Goal: Transaction & Acquisition: Book appointment/travel/reservation

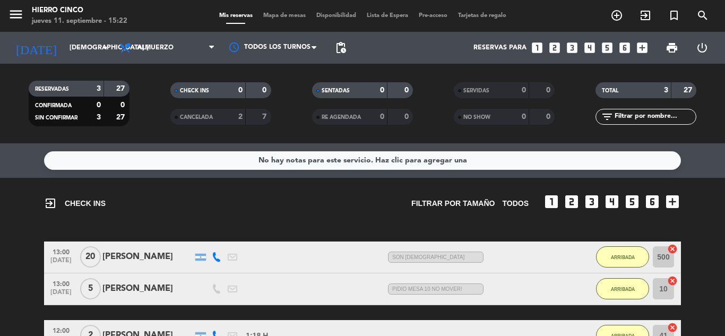
scroll to position [99, 0]
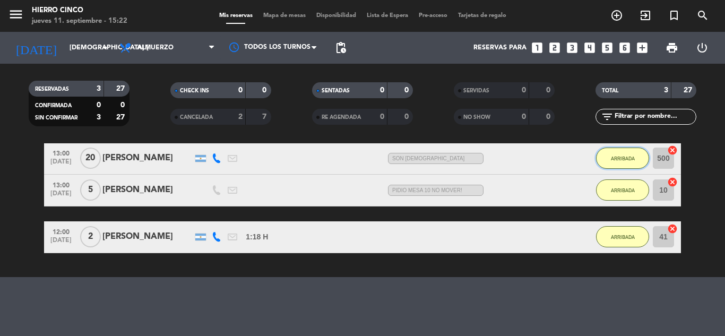
click at [615, 156] on span "ARRIBADA" at bounding box center [623, 159] width 24 height 6
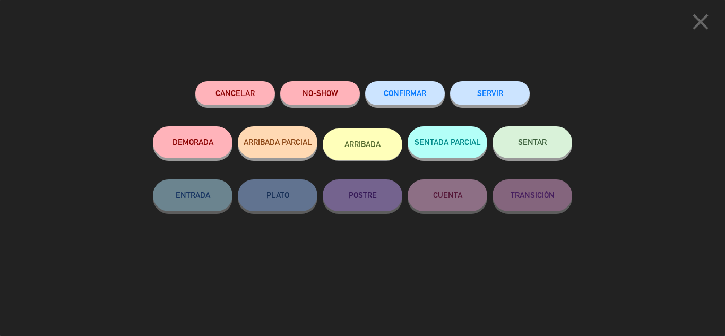
click at [485, 89] on button "SERVIR" at bounding box center [490, 93] width 80 height 24
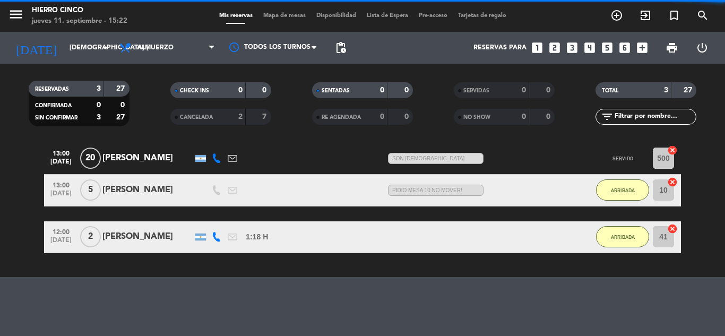
scroll to position [84, 0]
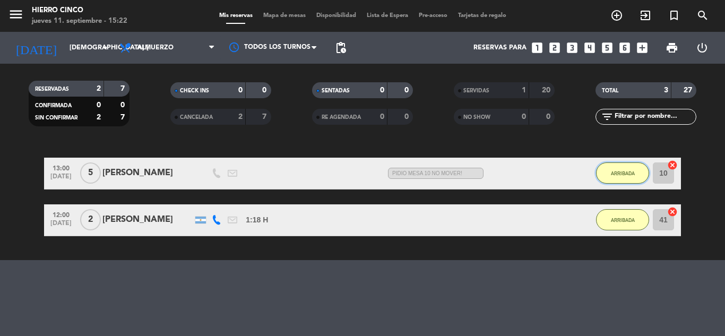
click at [627, 177] on button "ARRIBADA" at bounding box center [622, 172] width 53 height 21
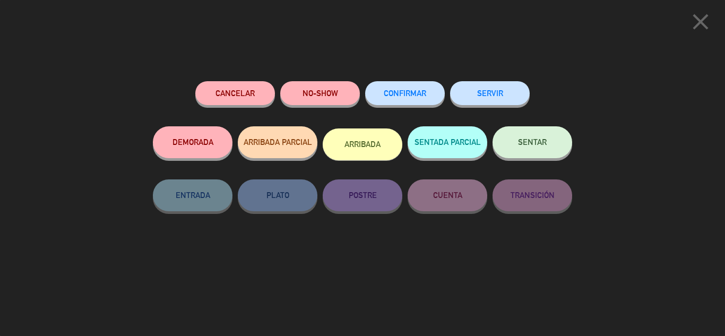
click at [486, 90] on button "SERVIR" at bounding box center [490, 93] width 80 height 24
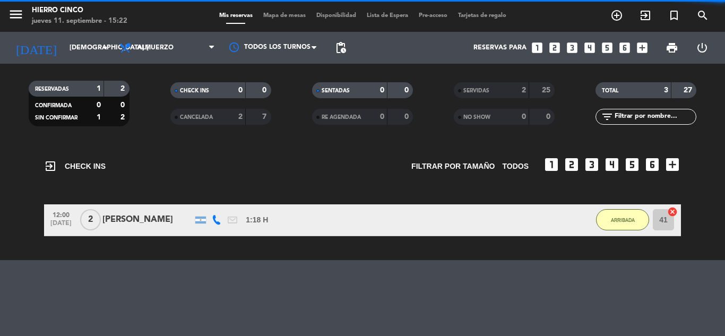
scroll to position [37, 0]
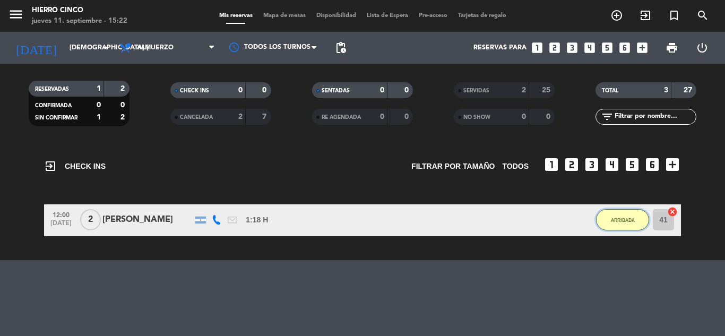
click at [623, 222] on span "ARRIBADA" at bounding box center [623, 220] width 24 height 6
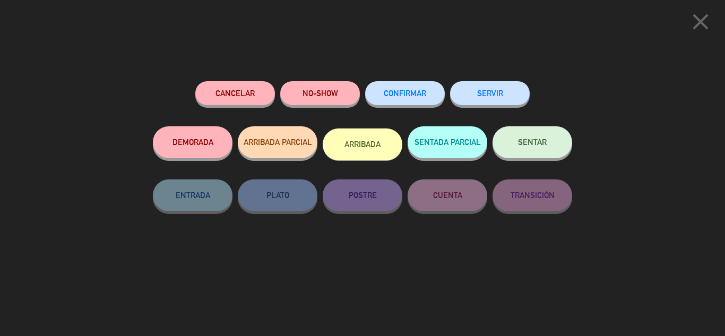
click at [481, 95] on button "SERVIR" at bounding box center [490, 93] width 80 height 24
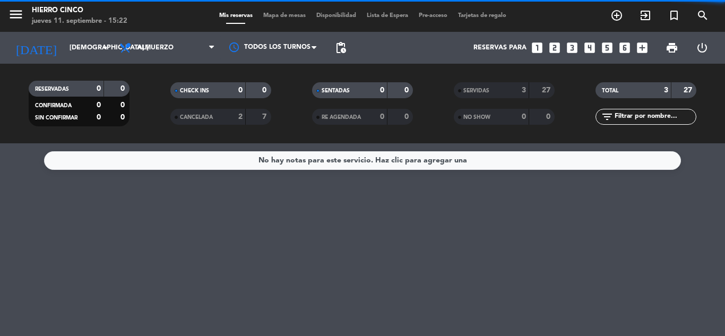
scroll to position [0, 0]
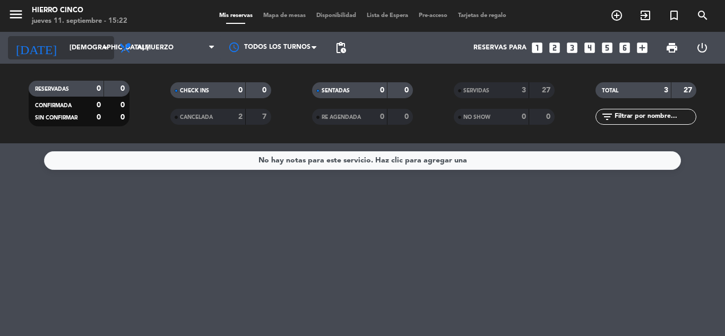
click at [79, 47] on input "[DEMOGRAPHIC_DATA] [DATE]" at bounding box center [109, 48] width 90 height 18
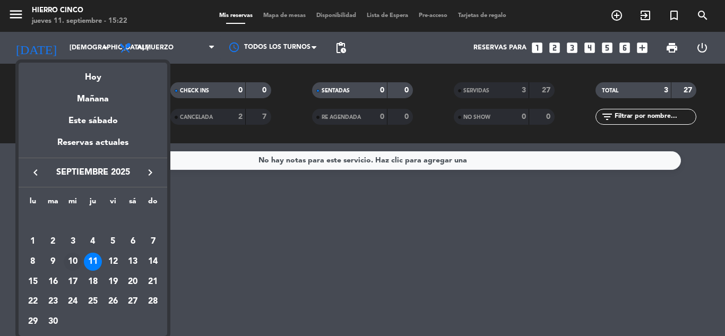
click at [66, 261] on div "10" at bounding box center [73, 262] width 18 height 18
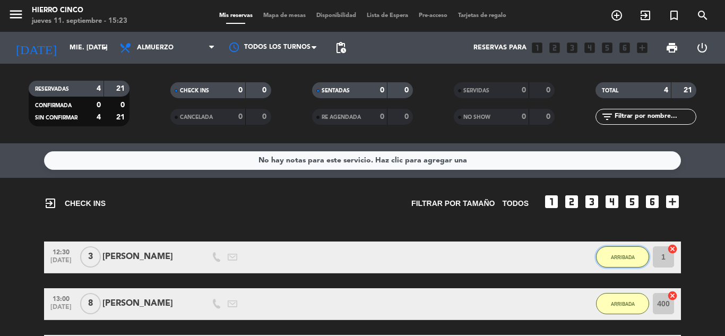
click at [619, 251] on button "ARRIBADA" at bounding box center [622, 256] width 53 height 21
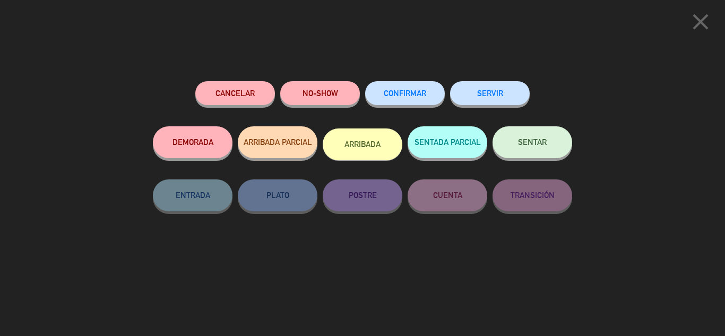
click at [503, 93] on button "SERVIR" at bounding box center [490, 93] width 80 height 24
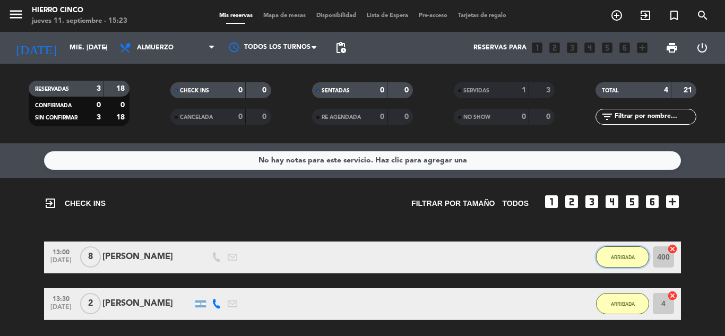
click at [611, 253] on button "ARRIBADA" at bounding box center [622, 256] width 53 height 21
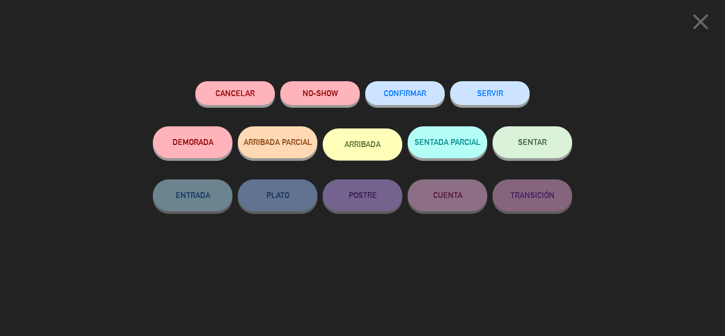
click at [467, 92] on button "SERVIR" at bounding box center [490, 93] width 80 height 24
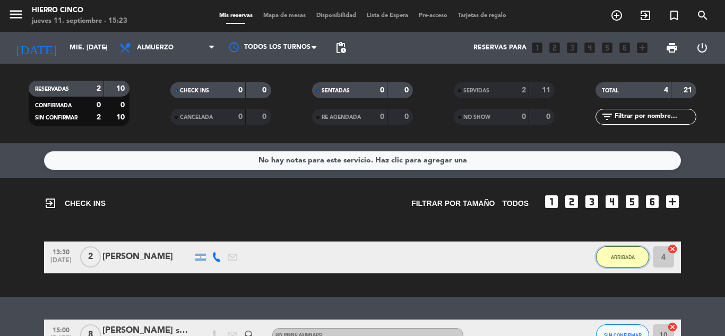
click at [611, 258] on span "ARRIBADA" at bounding box center [623, 257] width 24 height 6
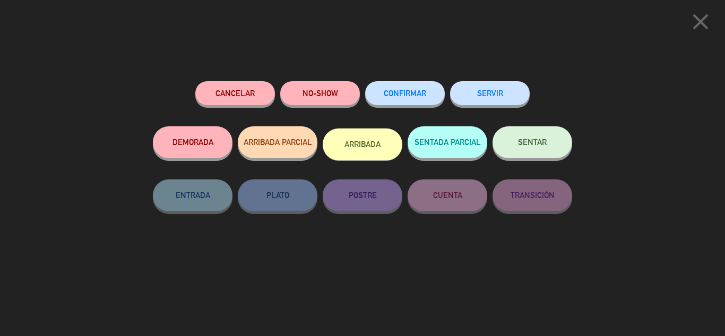
click at [495, 97] on button "SERVIR" at bounding box center [490, 93] width 80 height 24
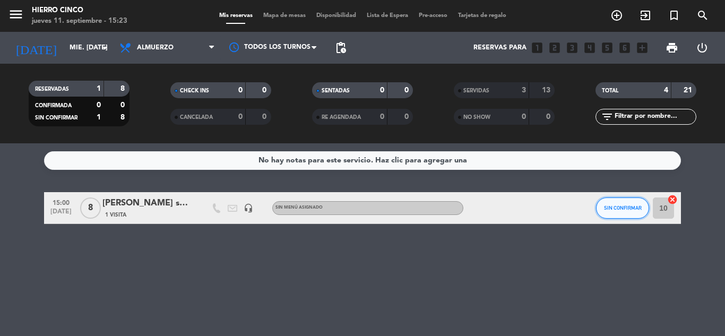
click at [616, 208] on span "SIN CONFIRMAR" at bounding box center [623, 208] width 38 height 6
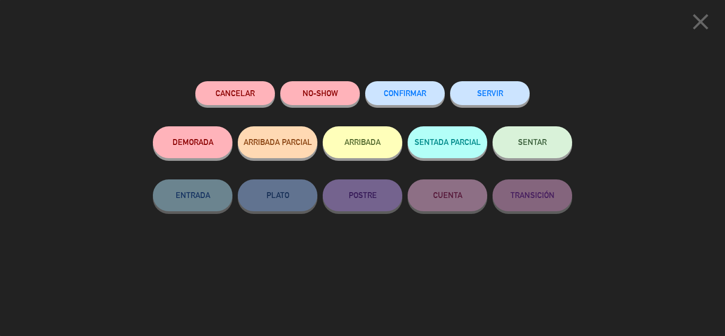
click at [493, 96] on button "SERVIR" at bounding box center [490, 93] width 80 height 24
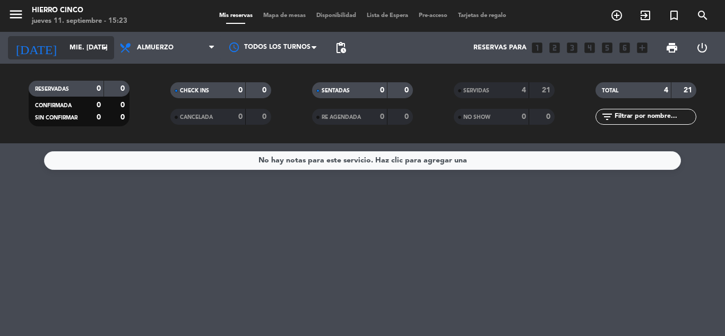
click at [64, 42] on input "mié. [DATE]" at bounding box center [109, 48] width 90 height 18
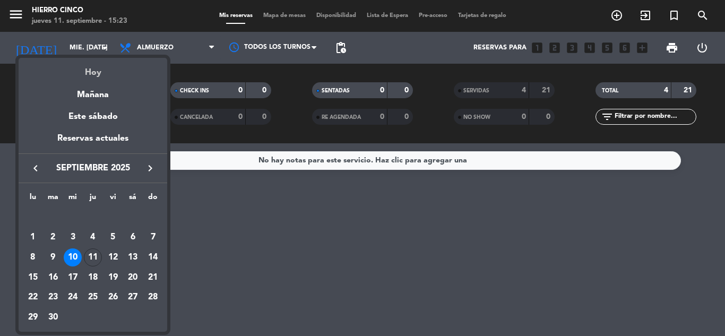
click at [107, 72] on div "Hoy" at bounding box center [93, 69] width 149 height 22
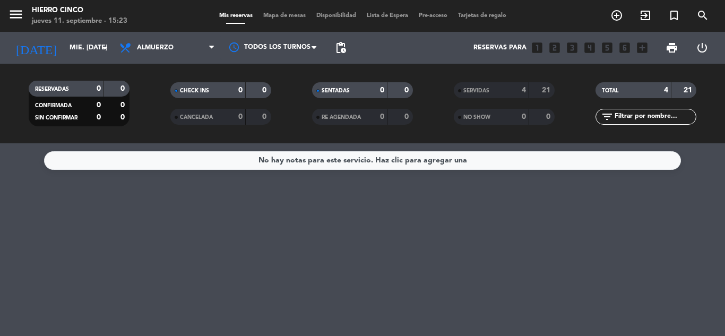
type input "[DEMOGRAPHIC_DATA] [DATE]"
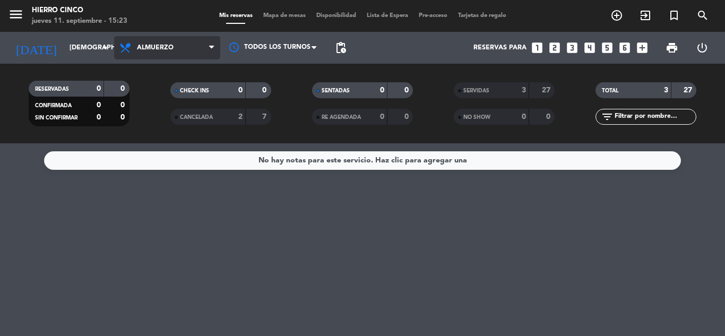
click at [158, 45] on span "Almuerzo" at bounding box center [155, 47] width 37 height 7
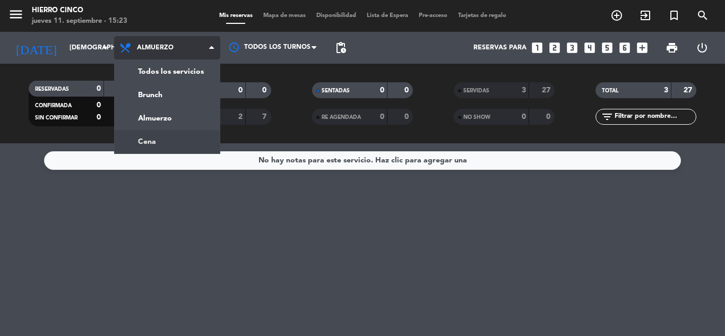
click at [149, 143] on ng-component "menu Hierro Cinco jueves 11. septiembre - 15:23 Mis reservas Mapa de mesas Disp…" at bounding box center [362, 168] width 725 height 336
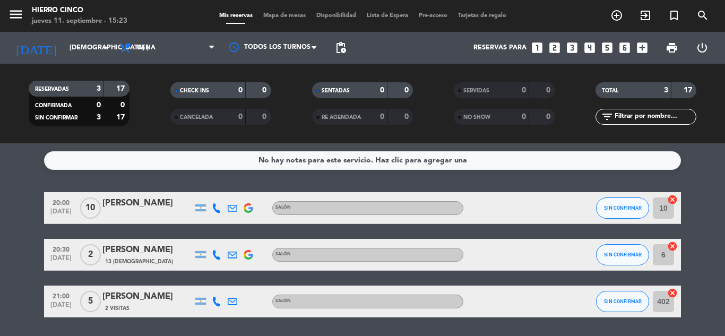
drag, startPoint x: 700, startPoint y: 243, endPoint x: 696, endPoint y: 229, distance: 14.8
click at [162, 46] on span "Cena" at bounding box center [167, 47] width 106 height 23
drag, startPoint x: 281, startPoint y: 34, endPoint x: 273, endPoint y: 23, distance: 13.7
click at [278, 34] on div "Todos los turnos" at bounding box center [273, 48] width 106 height 32
click at [273, 20] on div "Mis reservas Mapa de mesas Disponibilidad Lista de Espera Pre-acceso Tarjetas d…" at bounding box center [363, 16] width 298 height 10
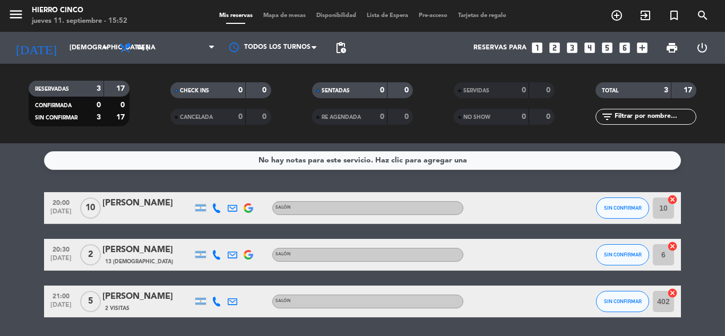
click at [277, 15] on span "Mapa de mesas" at bounding box center [284, 16] width 53 height 6
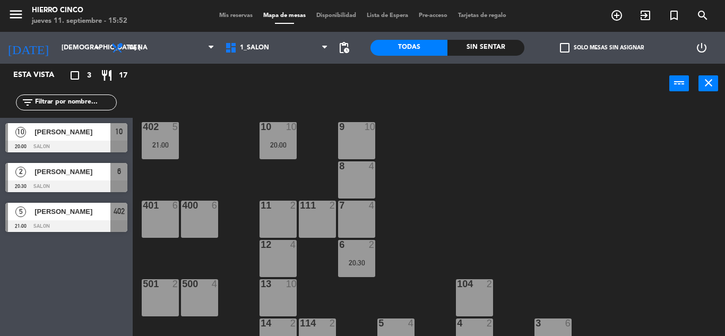
click at [474, 171] on div "402 5 21:00 9 10 10 10 20:00 8 4 401 6 400 6 7 4 11 2 111 2 6 2 20:30 12 4 13 1…" at bounding box center [432, 219] width 585 height 232
click at [291, 58] on span "1_SALON" at bounding box center [277, 47] width 114 height 23
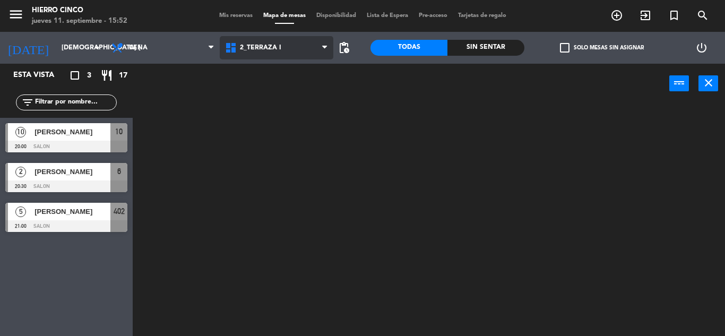
click at [288, 93] on ng-component "menu Hierro Cinco jueves 11. septiembre - 15:52 Mis reservas Mapa de mesas Disp…" at bounding box center [362, 168] width 725 height 336
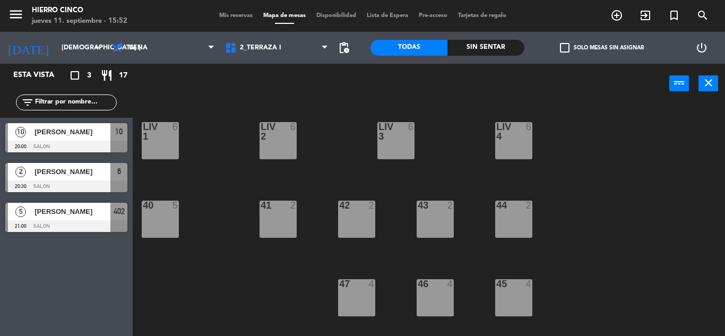
click at [322, 161] on div "LIV 1 6 LIV 2 6 LIV 3 6 LIV 4 6 44 2 40 5 41 2 42 2 43 2 47 4 46 4 45 4" at bounding box center [432, 219] width 585 height 232
click at [333, 123] on div "LIV 1 6 LIV 2 6 LIV 3 6 LIV 4 6 44 2 40 5 41 2 42 2 43 2 47 4 46 4 45 4" at bounding box center [432, 219] width 585 height 232
click at [158, 226] on div "40 5" at bounding box center [160, 219] width 37 height 37
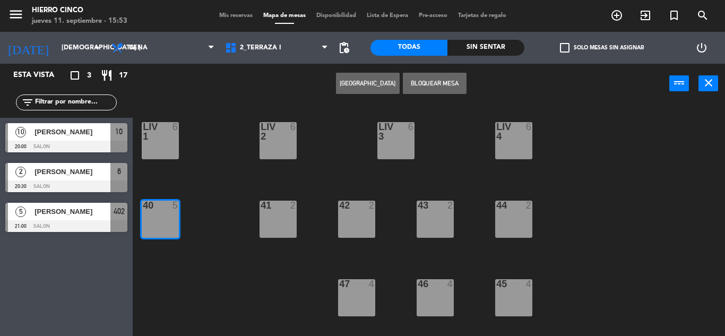
click at [377, 79] on button "[GEOGRAPHIC_DATA]" at bounding box center [368, 83] width 64 height 21
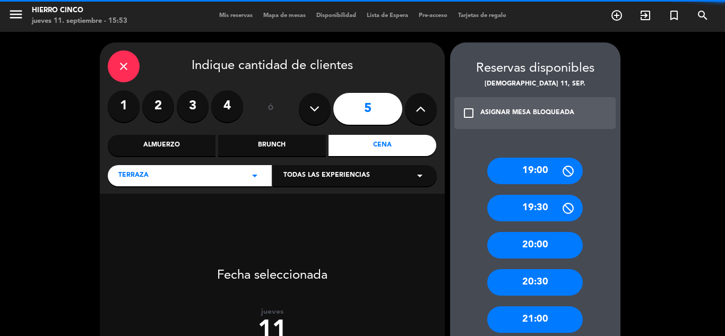
click at [203, 106] on label "3" at bounding box center [193, 106] width 32 height 32
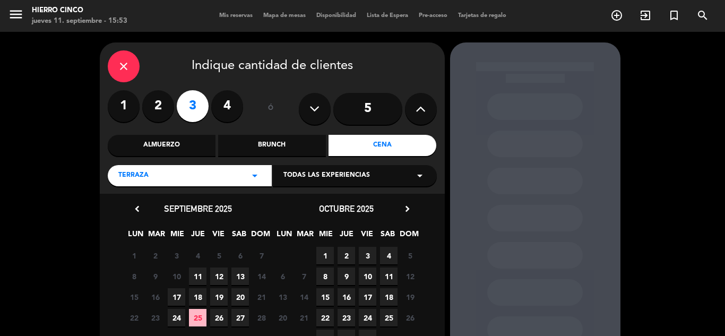
click at [201, 315] on span "25" at bounding box center [198, 318] width 18 height 18
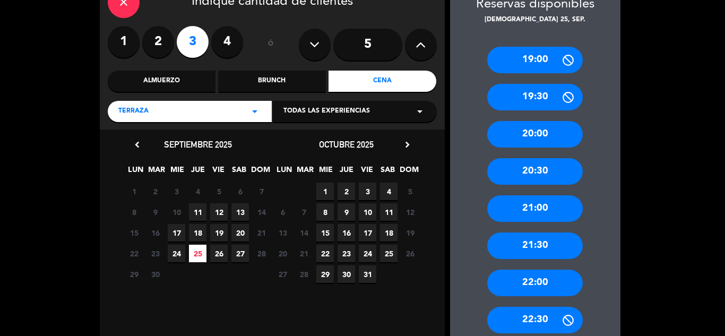
scroll to position [166, 0]
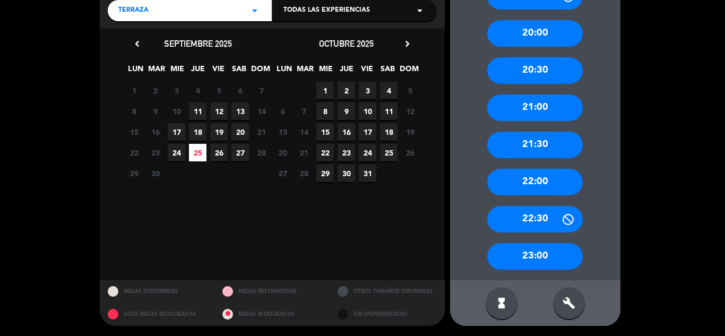
drag, startPoint x: 466, startPoint y: 105, endPoint x: 487, endPoint y: 189, distance: 86.9
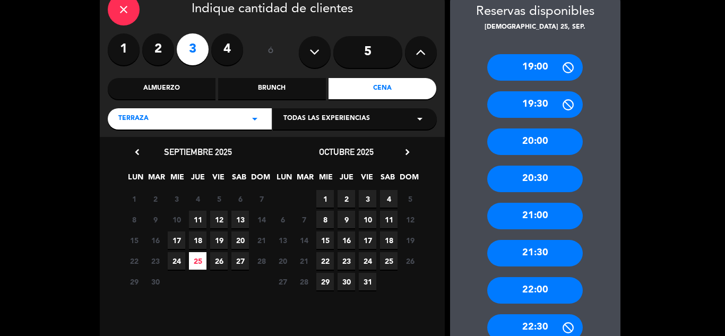
drag, startPoint x: 496, startPoint y: 142, endPoint x: 506, endPoint y: 66, distance: 76.0
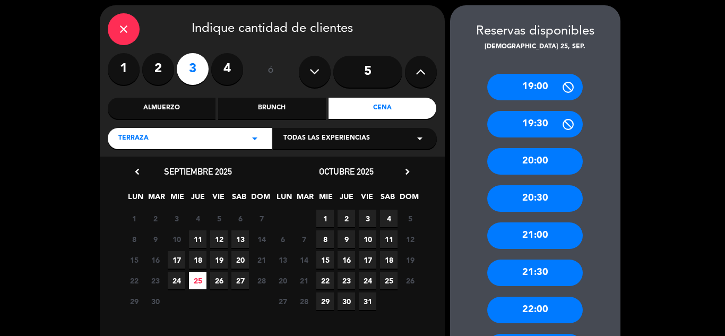
click at [532, 201] on div "20:30" at bounding box center [535, 198] width 96 height 27
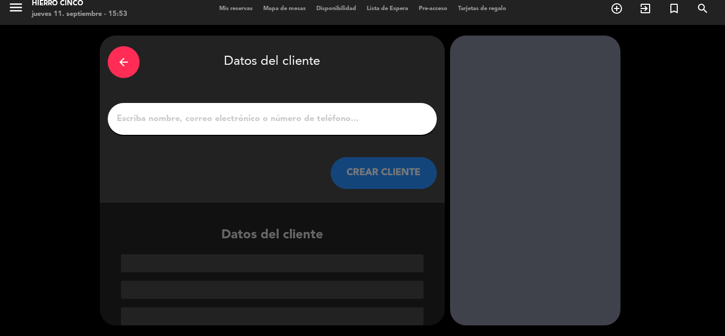
click at [313, 122] on input "1" at bounding box center [272, 118] width 313 height 15
click at [174, 118] on input "1" at bounding box center [272, 118] width 313 height 15
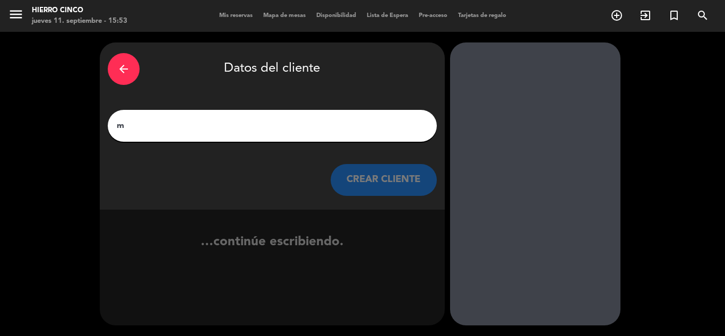
scroll to position [0, 0]
type input "m"
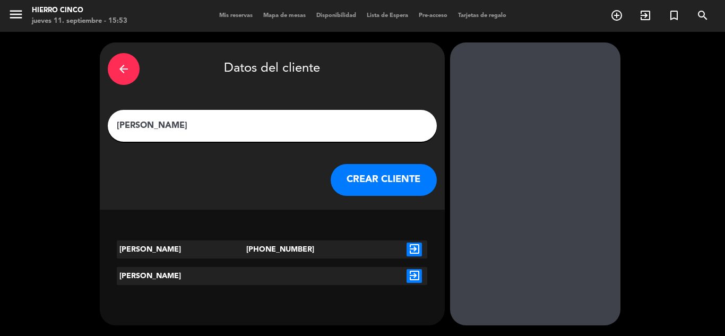
type input "[PERSON_NAME]"
click at [410, 254] on icon "exit_to_app" at bounding box center [414, 250] width 15 height 14
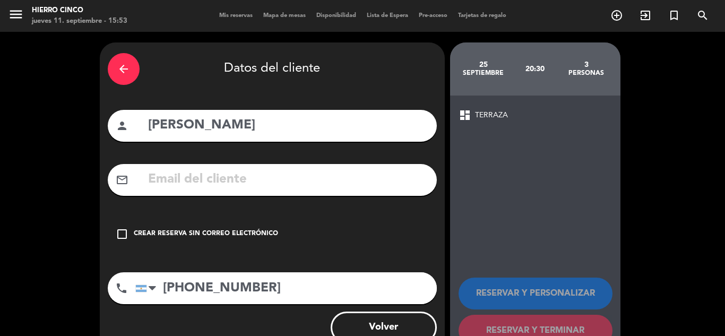
click at [246, 235] on div "Crear reserva sin correo electrónico" at bounding box center [206, 234] width 144 height 11
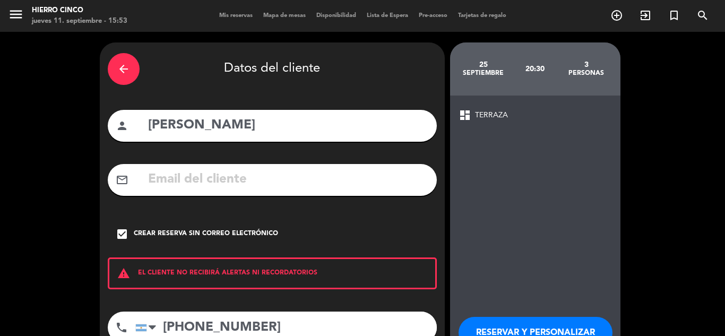
scroll to position [29, 0]
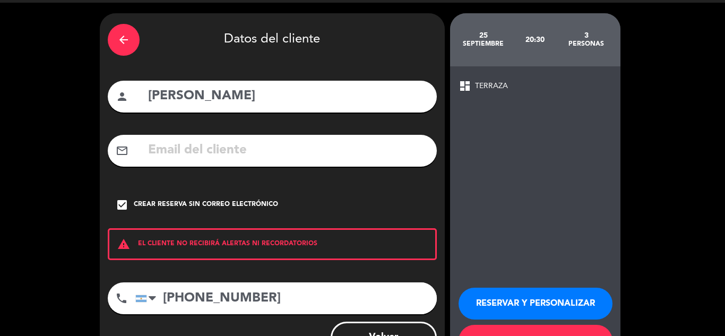
drag, startPoint x: 537, startPoint y: 277, endPoint x: 543, endPoint y: 328, distance: 51.4
click at [543, 295] on button "RESERVAR Y PERSONALIZAR" at bounding box center [536, 304] width 154 height 32
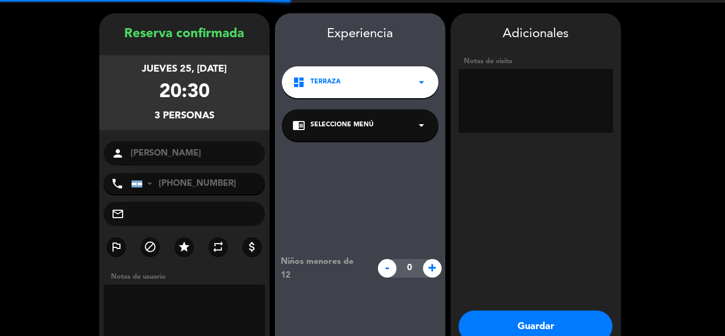
scroll to position [42, 0]
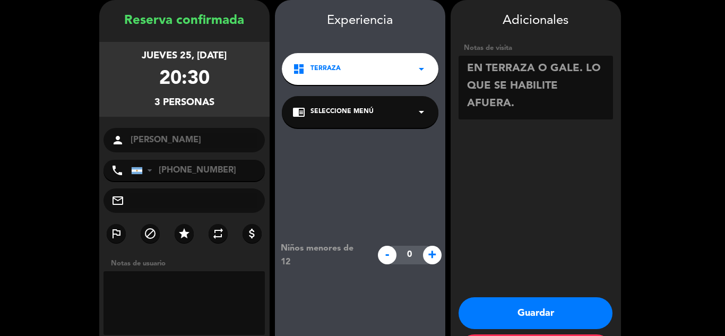
type textarea "EN TERRAZA O GALE. LO QUE SE HABILITE AFUERA."
click at [566, 317] on button "Guardar" at bounding box center [536, 313] width 154 height 32
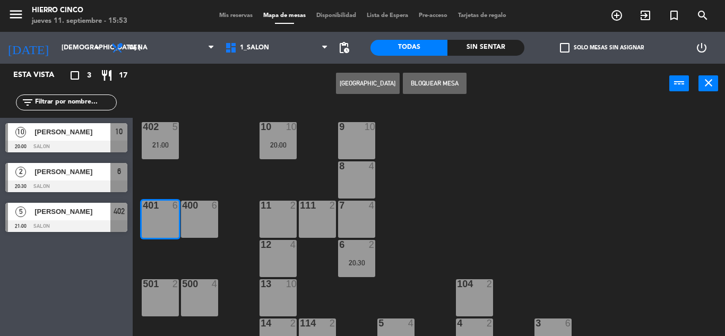
click at [576, 223] on div "402 5 21:00 9 10 10 10 20:00 8 4 401 6 400 6 7 4 11 2 111 2 6 2 20:30 12 4 13 1…" at bounding box center [432, 219] width 585 height 232
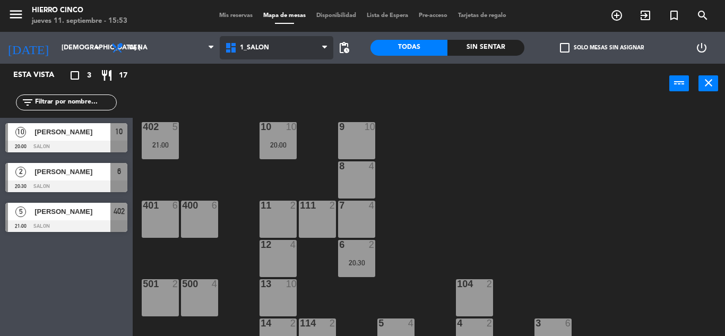
click at [295, 54] on span "1_SALON" at bounding box center [277, 47] width 114 height 23
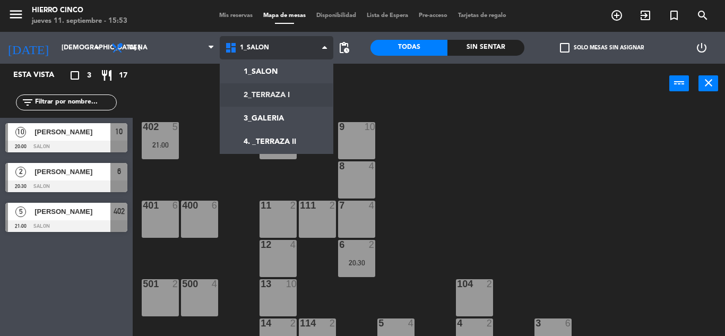
click at [275, 102] on ng-component "menu Hierro Cinco jueves 11. septiembre - 15:53 Mis reservas Mapa de mesas Disp…" at bounding box center [362, 168] width 725 height 336
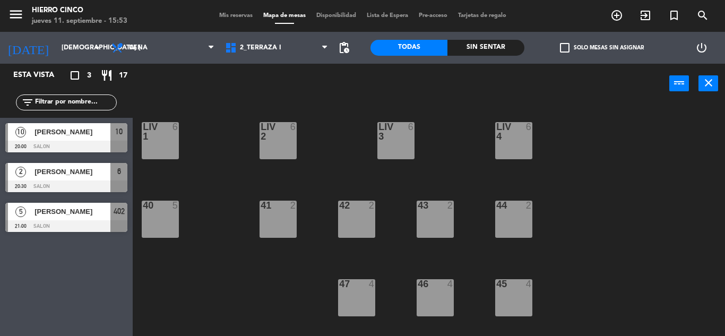
click at [169, 215] on div "40 5" at bounding box center [160, 219] width 37 height 37
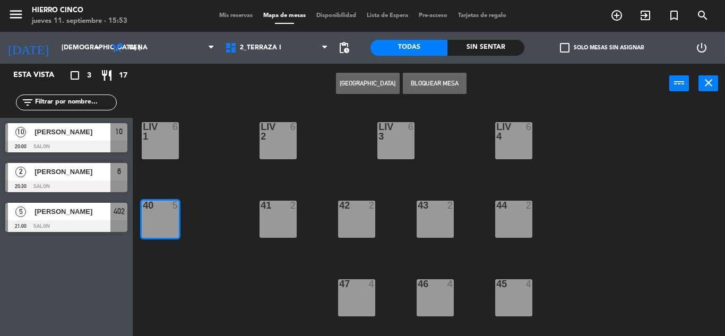
click at [384, 84] on button "[GEOGRAPHIC_DATA]" at bounding box center [368, 83] width 64 height 21
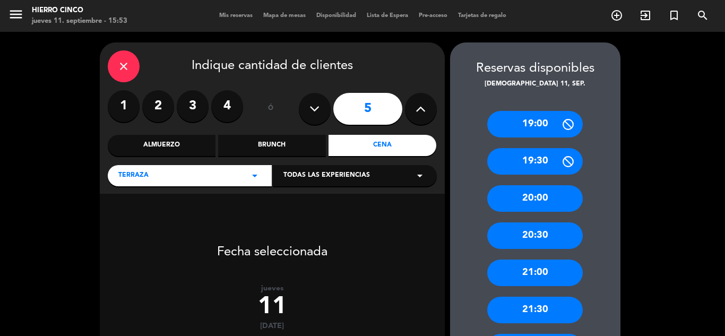
click at [193, 108] on label "3" at bounding box center [193, 106] width 32 height 32
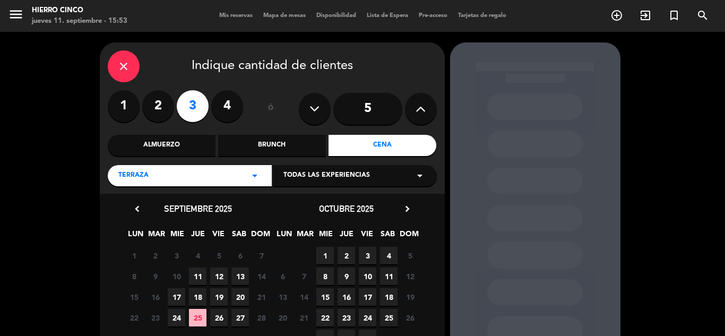
drag, startPoint x: 409, startPoint y: 230, endPoint x: 394, endPoint y: 251, distance: 25.4
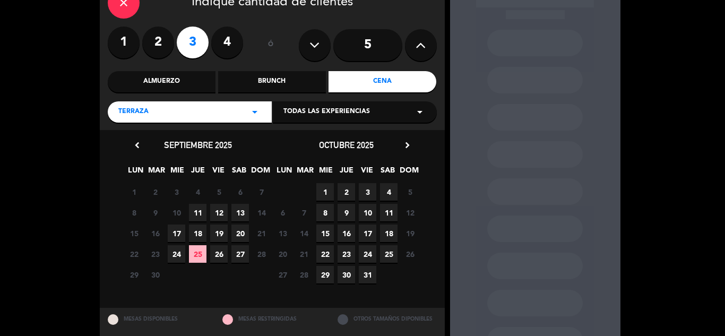
click at [201, 206] on span "11" at bounding box center [198, 213] width 18 height 18
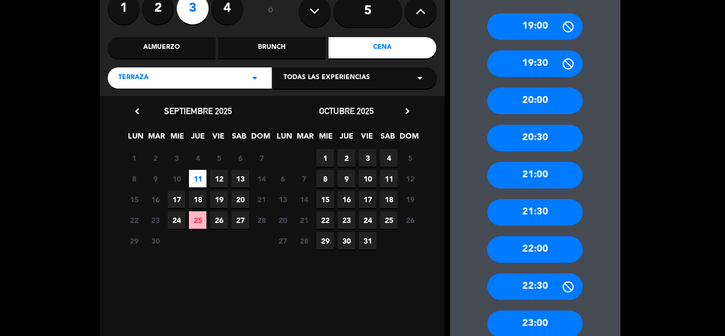
scroll to position [162, 0]
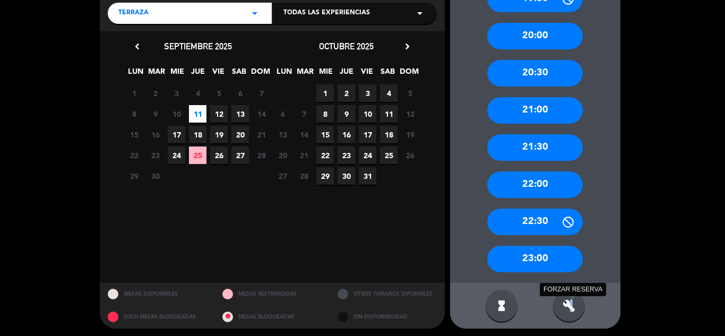
drag, startPoint x: 572, startPoint y: 303, endPoint x: 586, endPoint y: 202, distance: 101.9
click at [571, 303] on icon "build" at bounding box center [569, 305] width 13 height 13
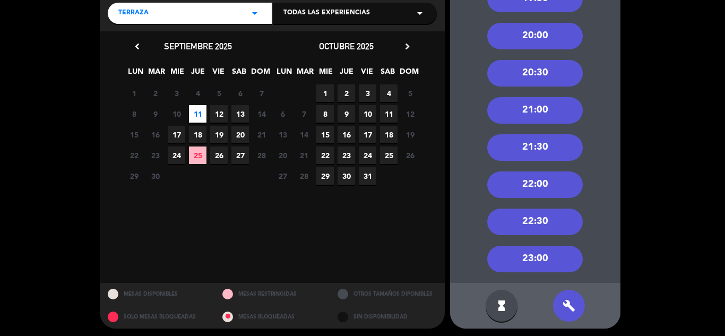
click at [556, 79] on div "20:30" at bounding box center [535, 73] width 96 height 27
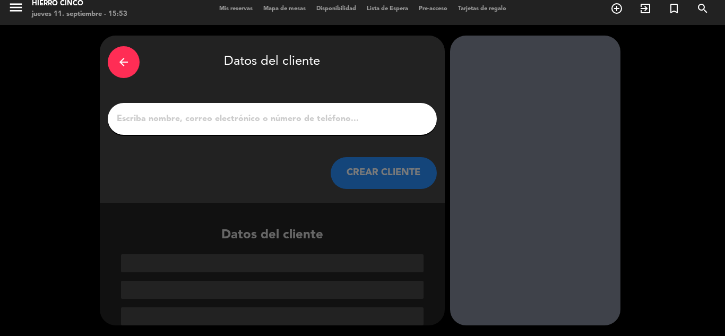
click at [313, 116] on input "1" at bounding box center [272, 118] width 313 height 15
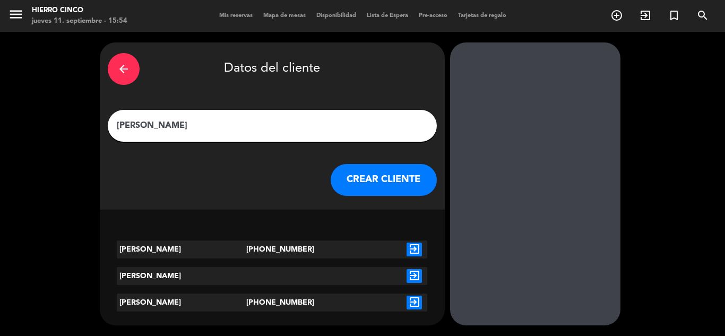
type input "[PERSON_NAME]"
click at [411, 251] on icon "exit_to_app" at bounding box center [414, 250] width 15 height 14
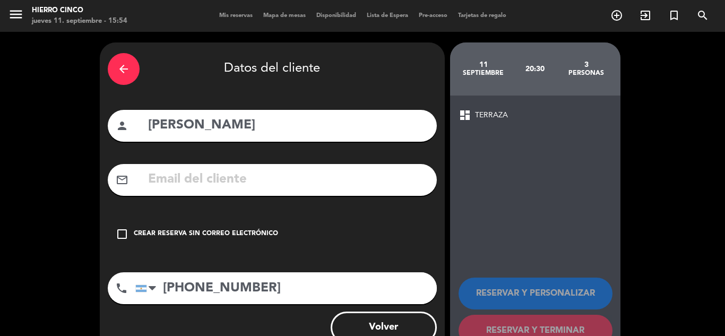
click at [170, 229] on div "Crear reserva sin correo electrónico" at bounding box center [206, 234] width 144 height 11
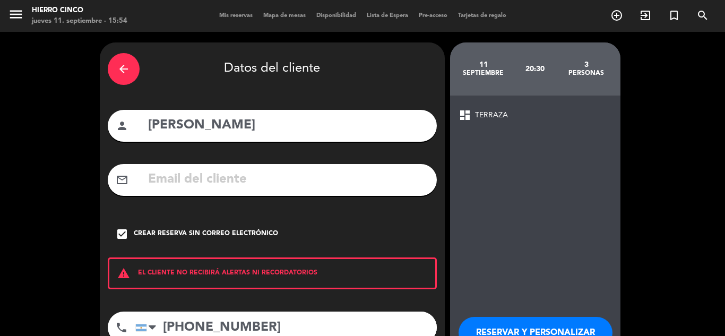
scroll to position [17, 0]
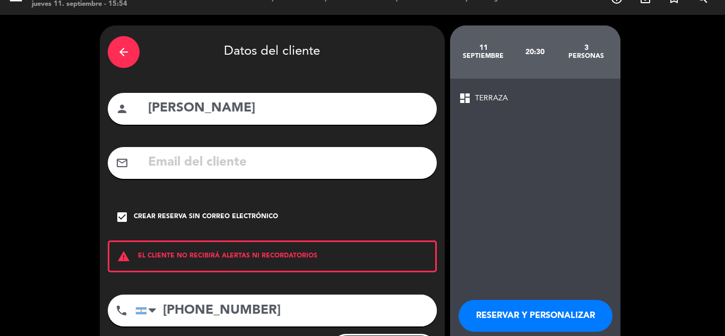
drag, startPoint x: 510, startPoint y: 261, endPoint x: 519, endPoint y: 318, distance: 57.5
click at [519, 309] on button "RESERVAR Y PERSONALIZAR" at bounding box center [536, 316] width 154 height 32
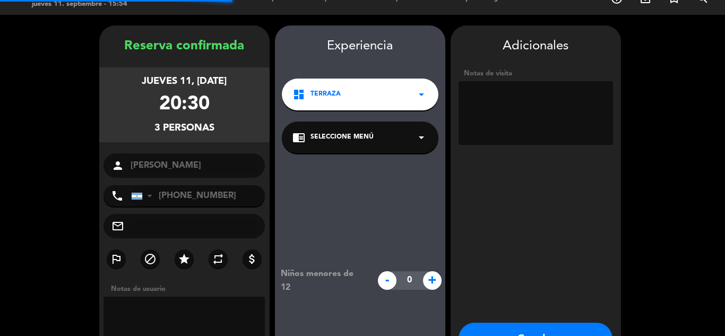
click at [537, 117] on textarea at bounding box center [536, 113] width 154 height 64
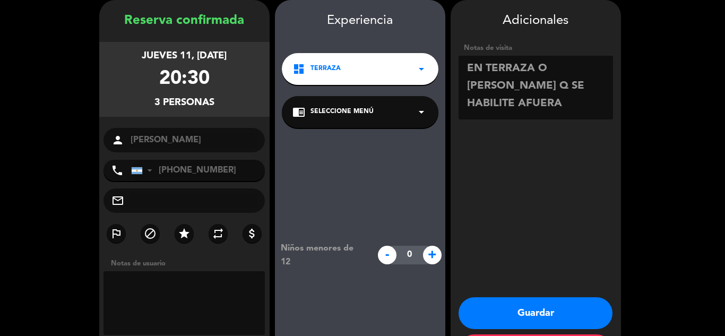
type textarea "EN TERRAZA O [PERSON_NAME] Q SE HABILITE AFUERA"
click at [506, 309] on button "Guardar" at bounding box center [536, 313] width 154 height 32
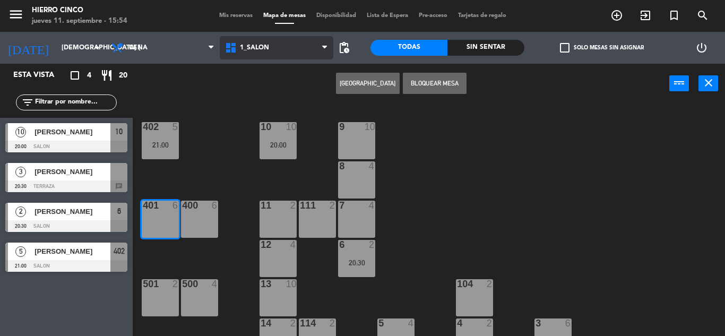
click at [273, 47] on span "1_SALON" at bounding box center [277, 47] width 114 height 23
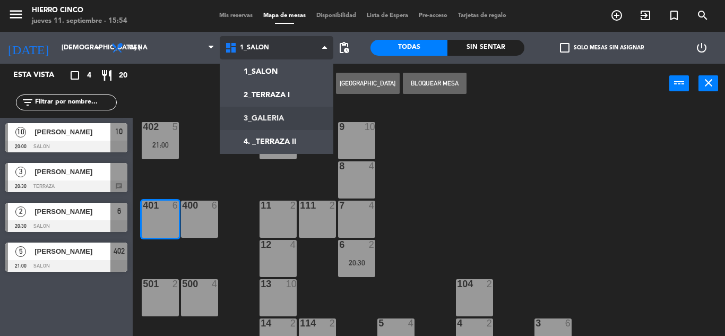
click at [277, 113] on ng-component "menu Hierro Cinco jueves 11. septiembre - 15:54 Mis reservas Mapa de mesas Disp…" at bounding box center [362, 168] width 725 height 336
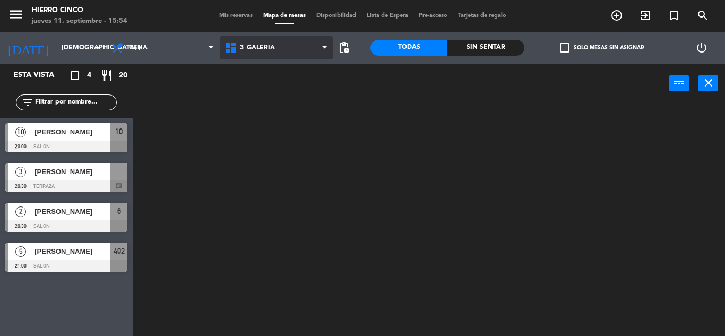
click at [268, 41] on span "3_GALERIA" at bounding box center [277, 47] width 114 height 23
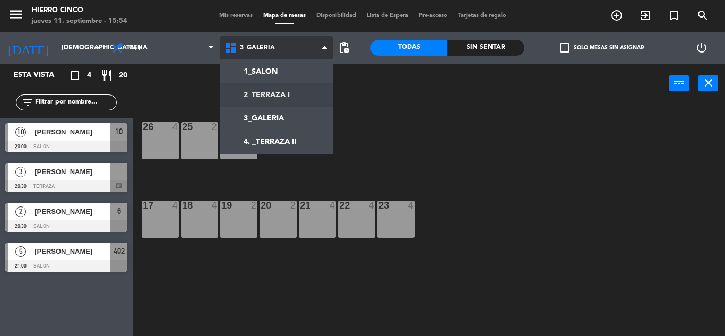
click at [277, 97] on ng-component "menu Hierro Cinco jueves 11. septiembre - 15:54 Mis reservas Mapa de mesas Disp…" at bounding box center [362, 168] width 725 height 336
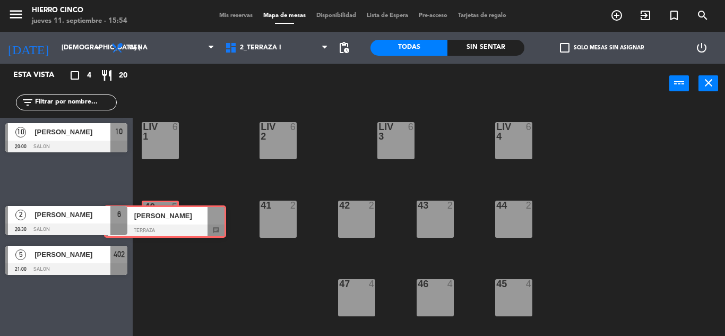
drag, startPoint x: 64, startPoint y: 179, endPoint x: 161, endPoint y: 221, distance: 106.5
click at [161, 221] on div "Esta vista crop_square 4 restaurant 20 filter_list 10 [PERSON_NAME] 20:00 SALON…" at bounding box center [362, 200] width 725 height 272
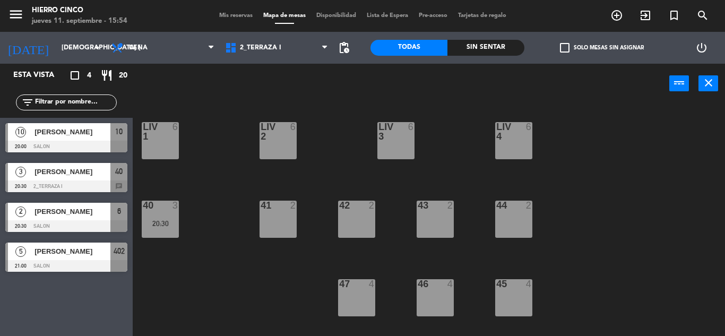
click at [241, 200] on div "LIV 1 6 LIV 2 6 LIV 3 6 LIV 4 6 44 2 40 3 20:30 41 2 42 2 43 2 47 4 46 4 45 4" at bounding box center [432, 219] width 585 height 232
click at [576, 188] on div "LIV 1 6 LIV 2 6 LIV 3 6 LIV 4 6 44 2 40 3 20:30 41 2 42 2 43 2 47 4 46 4 45 4" at bounding box center [432, 219] width 585 height 232
